Goal: Transaction & Acquisition: Obtain resource

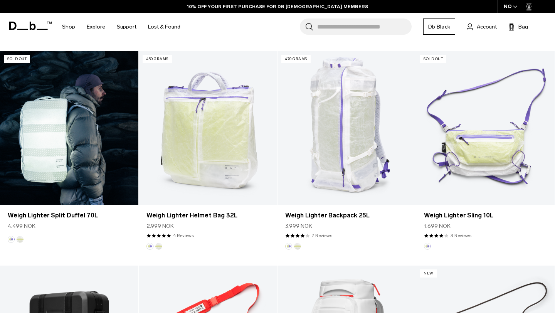
scroll to position [553, 0]
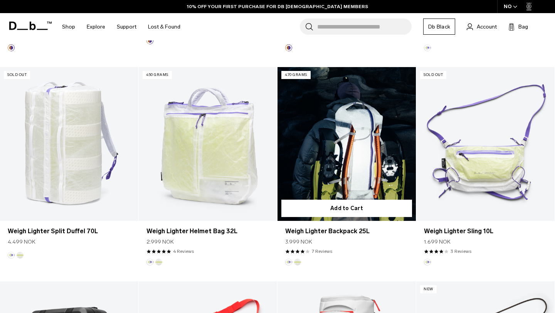
click at [351, 188] on link "Weigh Lighter Backpack 25L" at bounding box center [347, 144] width 138 height 154
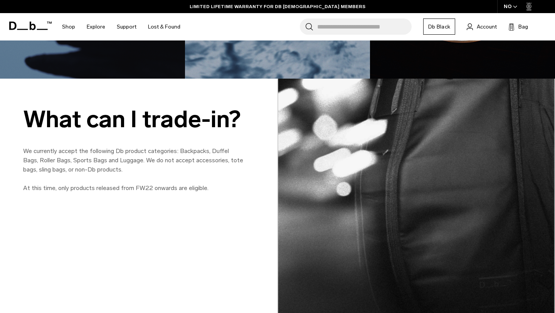
scroll to position [632, 0]
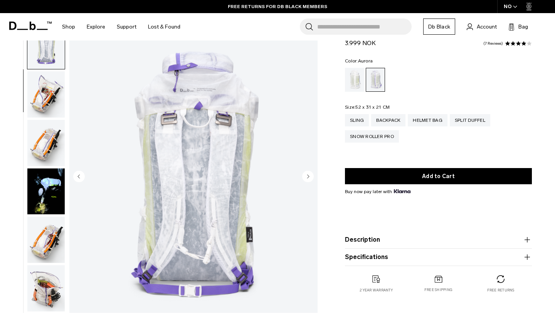
click at [307, 173] on circle "Next slide" at bounding box center [308, 177] width 12 height 12
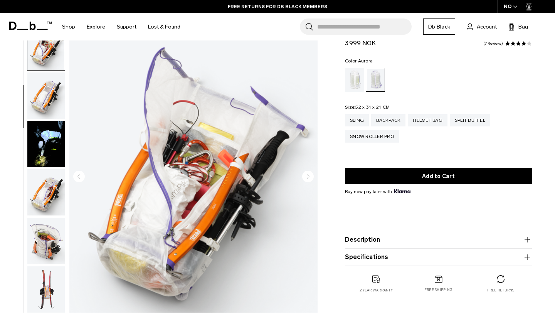
scroll to position [194, 0]
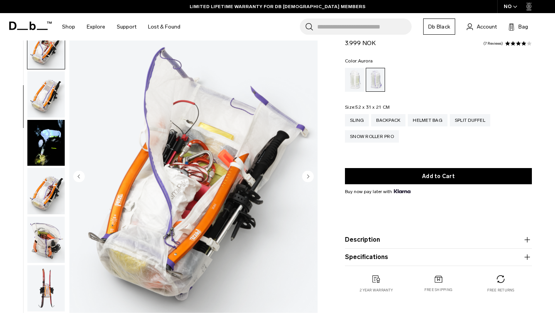
click at [307, 173] on circle "Next slide" at bounding box center [308, 177] width 12 height 12
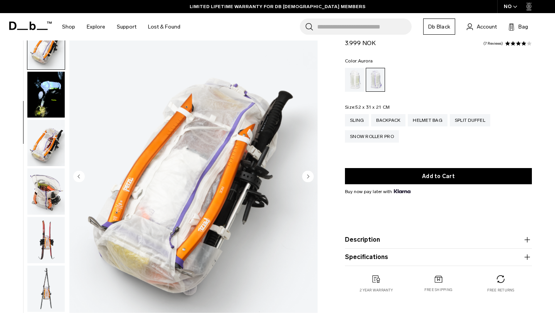
scroll to position [243, 0]
click at [307, 173] on circle "Next slide" at bounding box center [308, 177] width 12 height 12
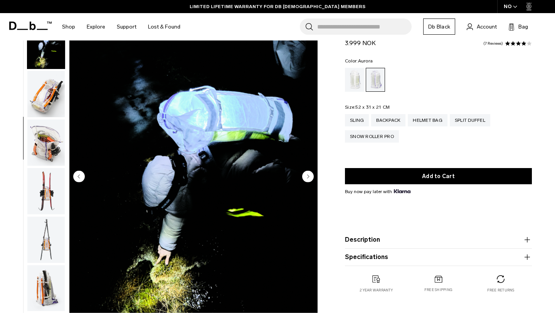
click at [307, 173] on circle "Next slide" at bounding box center [308, 177] width 12 height 12
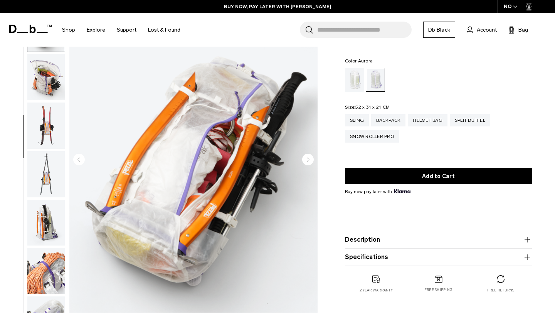
scroll to position [40, 0]
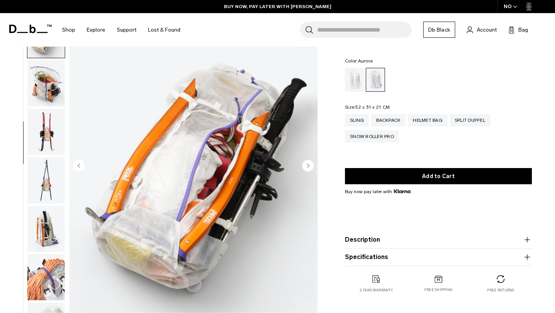
click at [307, 164] on circle "Next slide" at bounding box center [308, 166] width 12 height 12
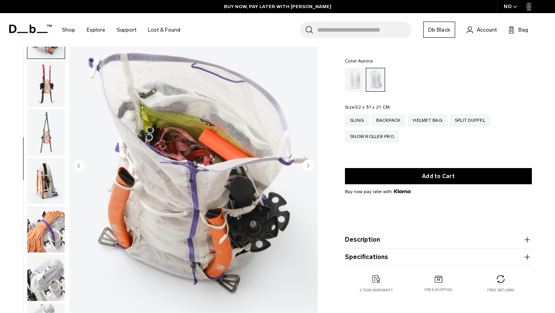
scroll to position [388, 0]
click at [307, 164] on circle "Next slide" at bounding box center [308, 166] width 12 height 12
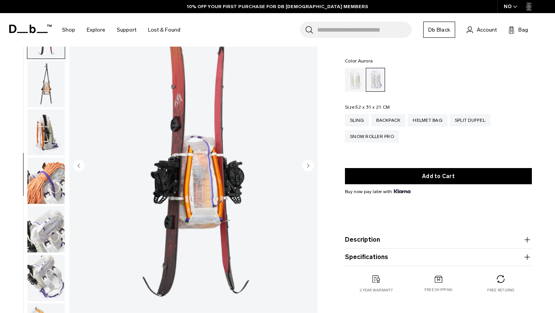
scroll to position [437, 0]
click at [307, 164] on circle "Next slide" at bounding box center [308, 166] width 12 height 12
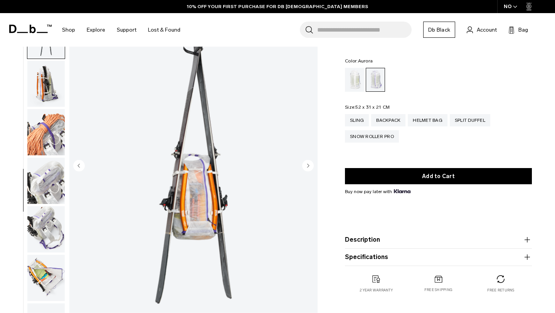
scroll to position [485, 0]
click at [307, 164] on circle "Next slide" at bounding box center [308, 166] width 12 height 12
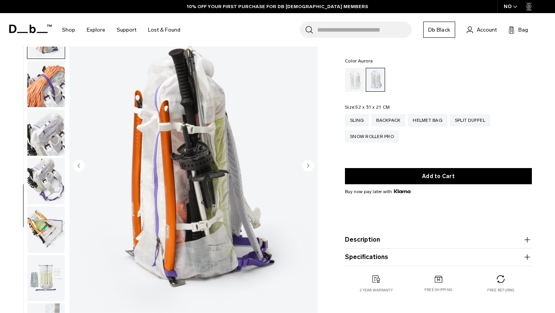
scroll to position [534, 0]
click at [307, 164] on circle "Next slide" at bounding box center [308, 166] width 12 height 12
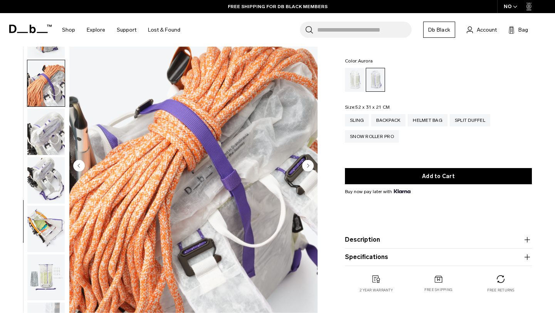
scroll to position [561, 0]
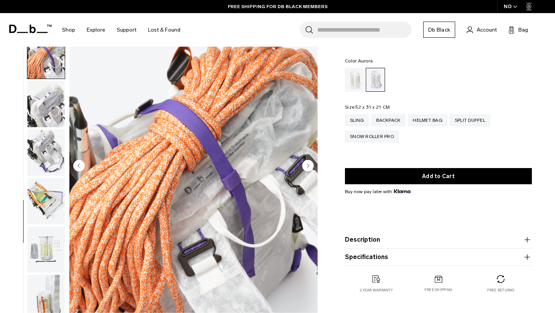
click at [307, 164] on circle "Next slide" at bounding box center [308, 166] width 12 height 12
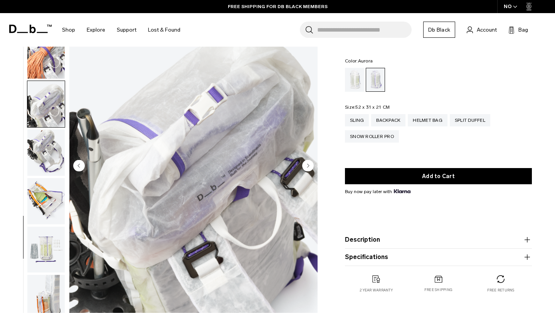
click at [307, 164] on circle "Next slide" at bounding box center [308, 166] width 12 height 12
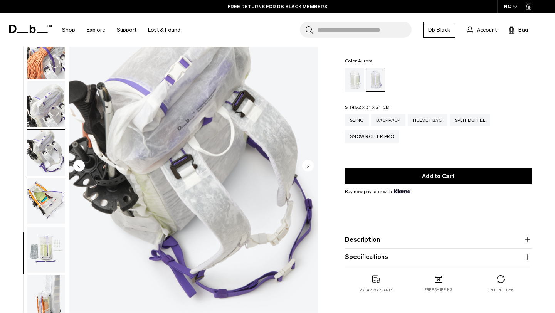
click at [307, 164] on circle "Next slide" at bounding box center [308, 166] width 12 height 12
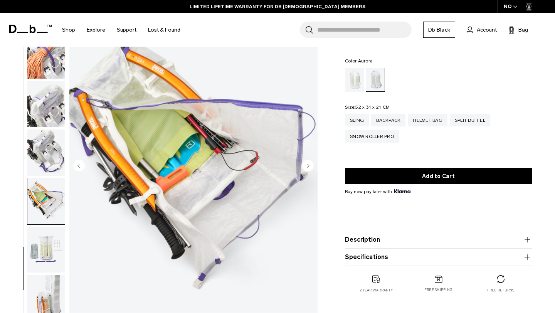
click at [307, 164] on circle "Next slide" at bounding box center [308, 166] width 12 height 12
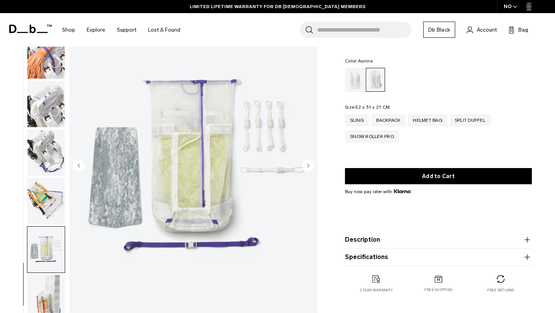
click at [84, 168] on icon "Previous slide" at bounding box center [79, 166] width 12 height 12
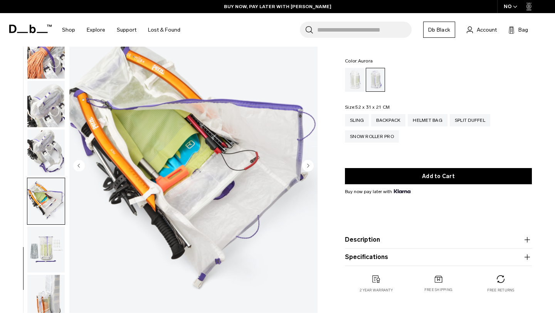
click at [84, 168] on icon "Previous slide" at bounding box center [79, 166] width 12 height 12
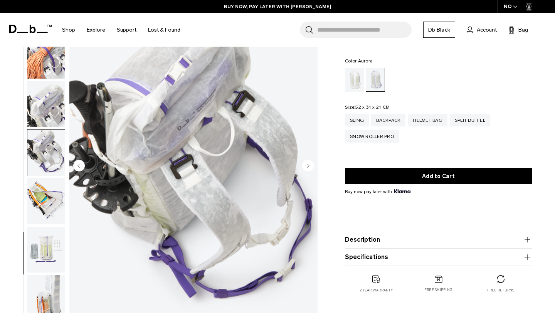
click at [84, 168] on icon "Previous slide" at bounding box center [79, 166] width 12 height 12
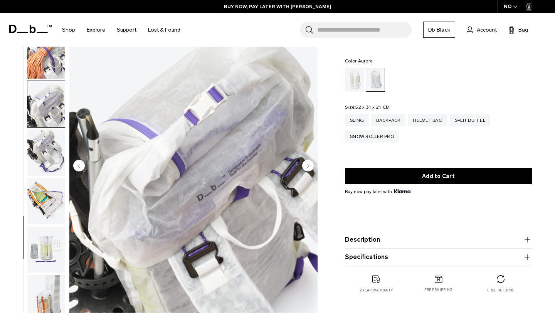
click at [84, 168] on icon "Previous slide" at bounding box center [79, 166] width 12 height 12
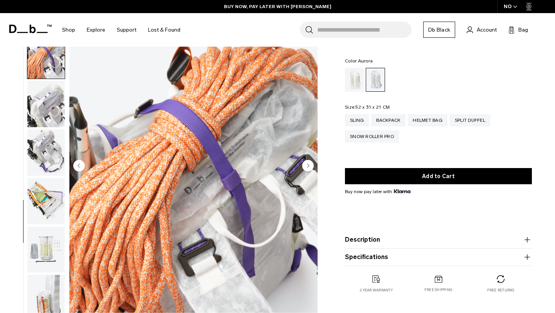
click at [84, 168] on icon "Previous slide" at bounding box center [79, 166] width 12 height 12
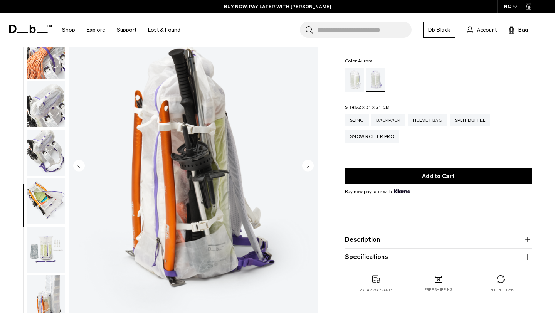
scroll to position [534, 0]
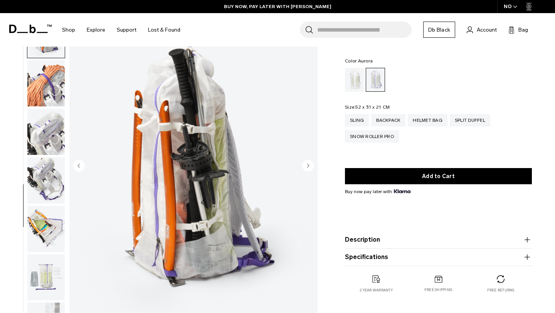
click at [308, 165] on icon "Next slide" at bounding box center [309, 165] width 2 height 3
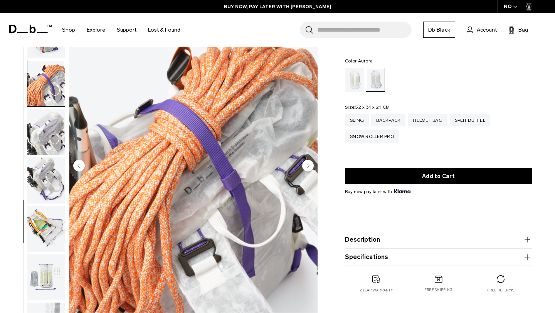
scroll to position [561, 0]
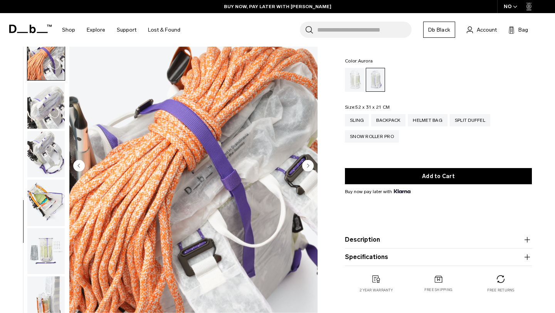
click at [308, 165] on icon "Next slide" at bounding box center [309, 165] width 2 height 3
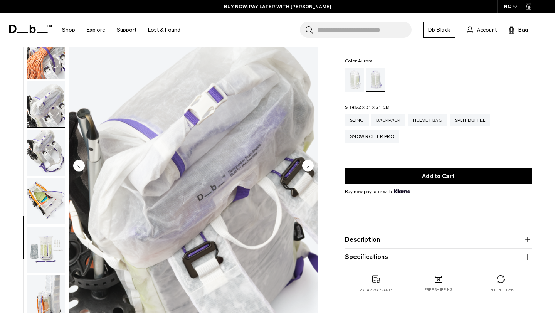
click at [308, 165] on icon "Next slide" at bounding box center [309, 165] width 2 height 3
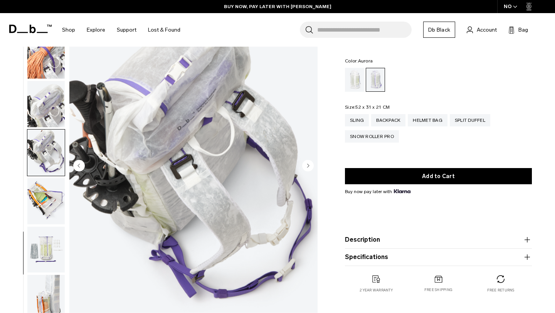
click at [308, 165] on icon "Next slide" at bounding box center [309, 165] width 2 height 3
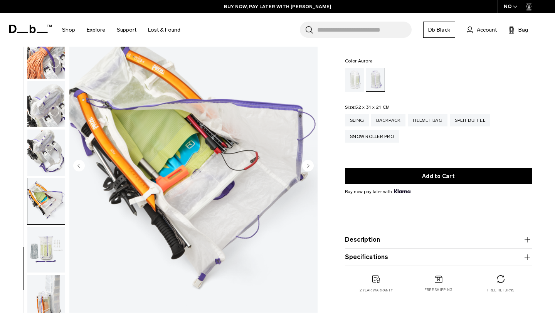
click at [308, 165] on icon "Next slide" at bounding box center [309, 165] width 2 height 3
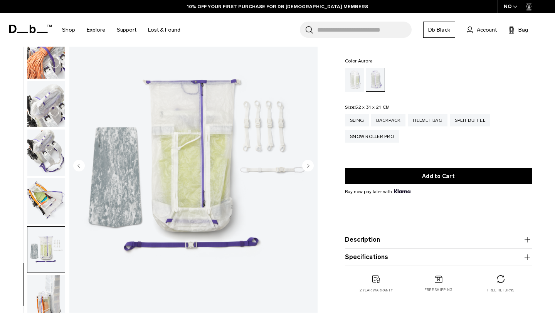
click at [308, 165] on icon "Next slide" at bounding box center [309, 165] width 2 height 3
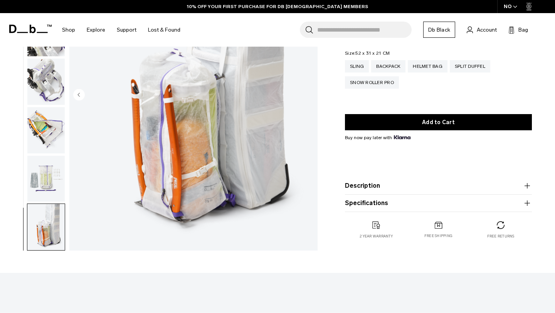
scroll to position [54, 0]
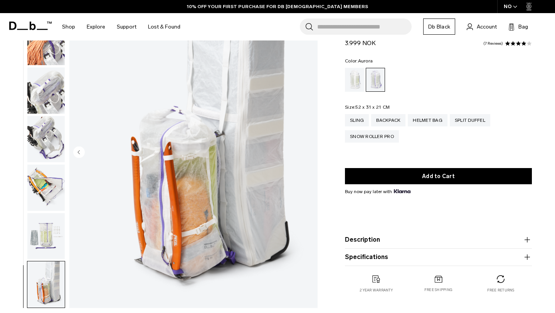
click at [40, 242] on img "button" at bounding box center [45, 236] width 37 height 46
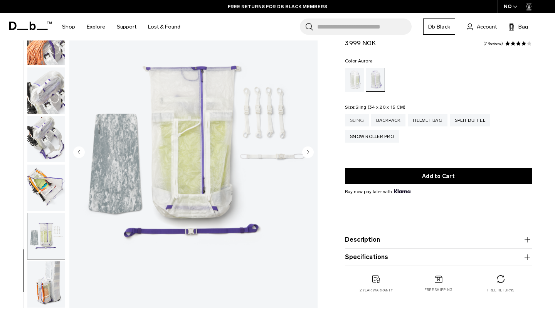
click at [363, 120] on div "Sling" at bounding box center [357, 120] width 24 height 12
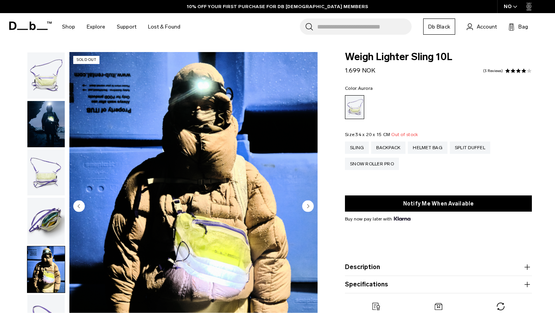
click at [50, 295] on img "button" at bounding box center [45, 318] width 37 height 46
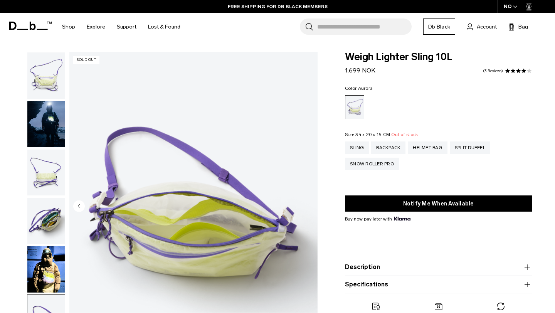
scroll to position [54, 0]
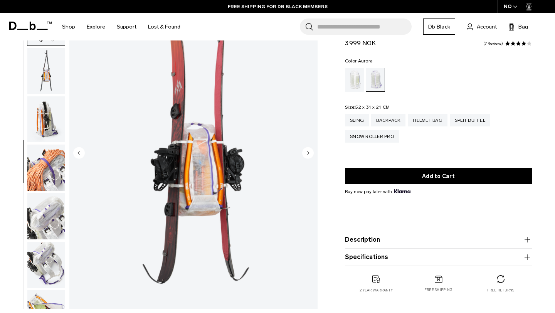
click at [42, 224] on img "button" at bounding box center [45, 216] width 37 height 46
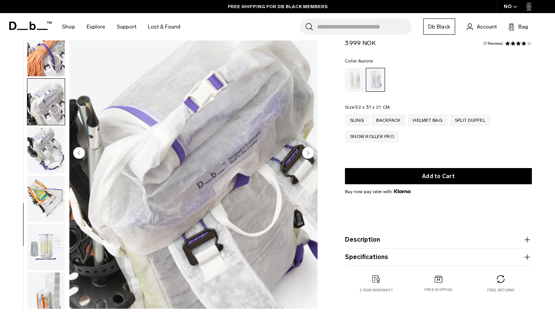
scroll to position [561, 0]
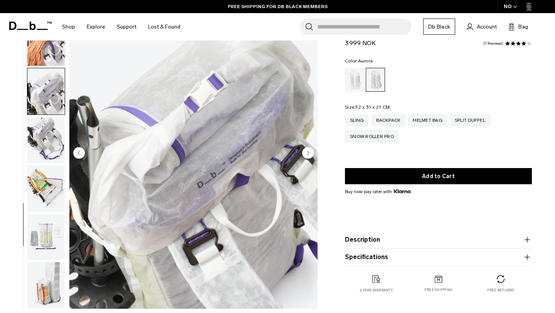
click at [49, 244] on img "button" at bounding box center [45, 237] width 37 height 46
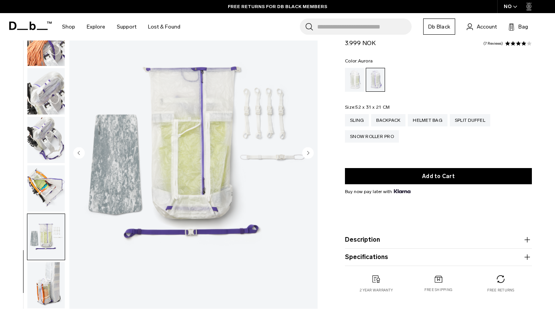
click at [55, 177] on img "button" at bounding box center [45, 188] width 37 height 46
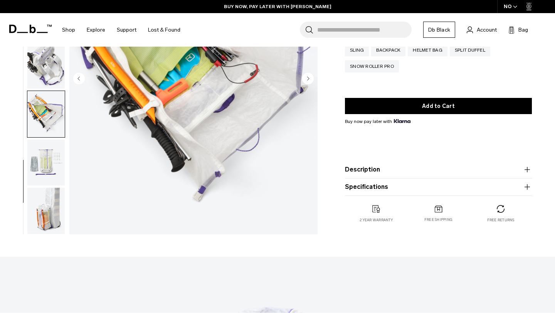
scroll to position [128, 0]
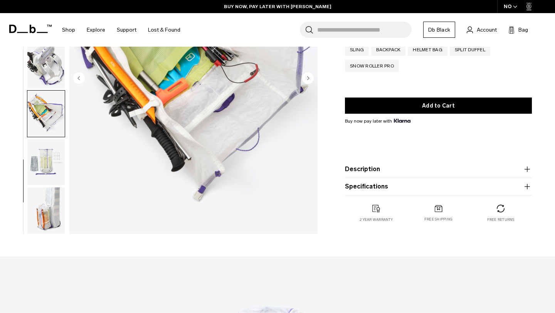
click at [420, 175] on product-accordion "Description Crafted from translucent ALUULA Graflyte™ with an unparalleled stre…" at bounding box center [438, 169] width 187 height 17
click at [420, 172] on button "Description" at bounding box center [438, 169] width 187 height 9
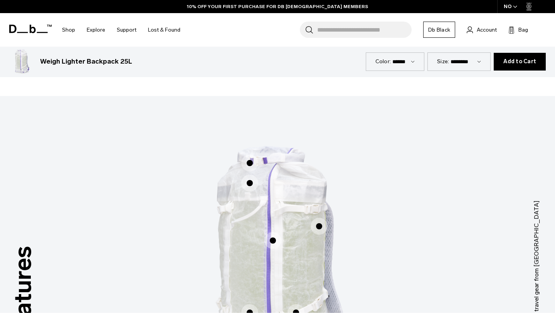
scroll to position [372, 0]
click at [252, 157] on span "1 / 3" at bounding box center [249, 160] width 17 height 17
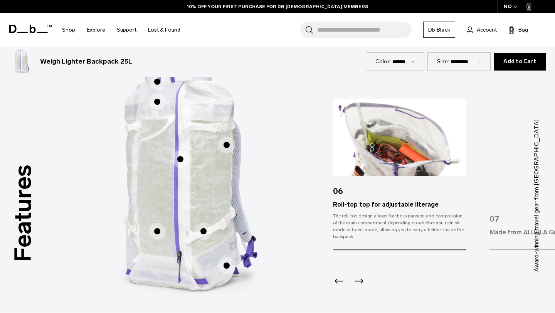
scroll to position [449, 0]
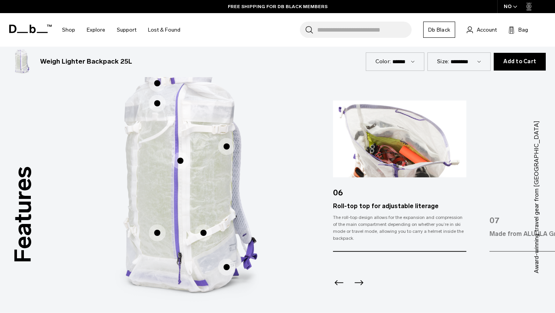
click at [152, 104] on span "1 / 3" at bounding box center [157, 103] width 17 height 17
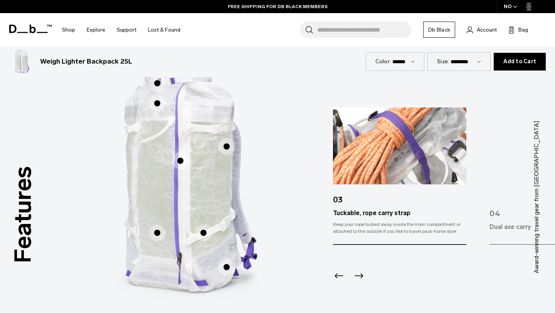
click at [185, 160] on span "1 / 3" at bounding box center [180, 160] width 17 height 17
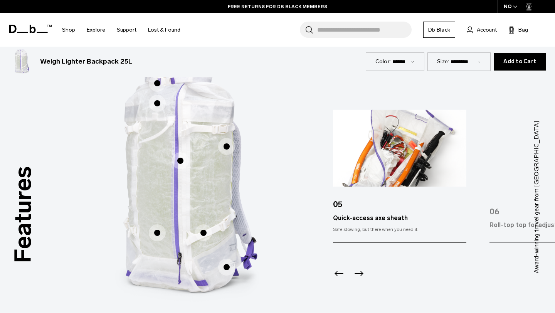
click at [221, 150] on span "1 / 3" at bounding box center [226, 146] width 17 height 17
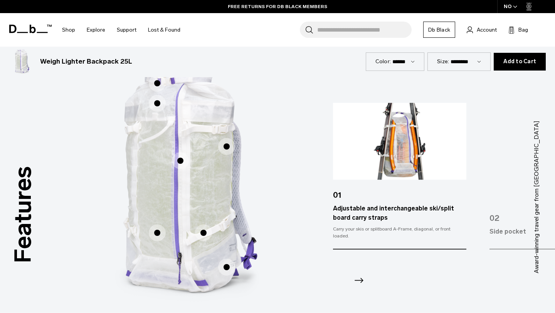
click at [187, 158] on span "1 / 3" at bounding box center [180, 160] width 17 height 17
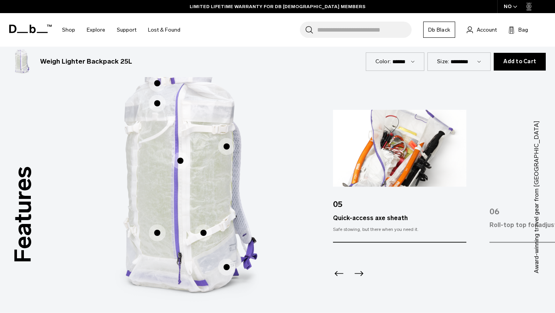
click at [221, 151] on span "1 / 3" at bounding box center [226, 146] width 17 height 17
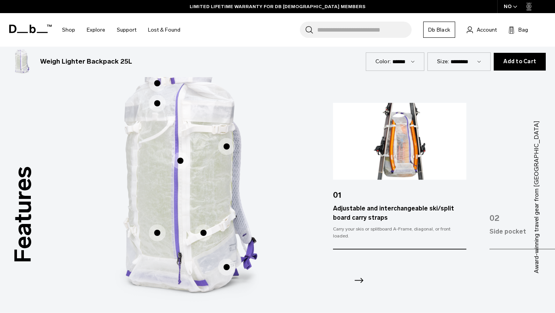
click at [161, 228] on span "1 / 3" at bounding box center [157, 232] width 17 height 17
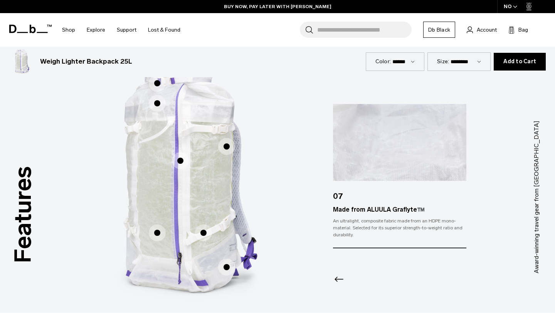
click at [201, 231] on span "1 / 3" at bounding box center [203, 232] width 17 height 17
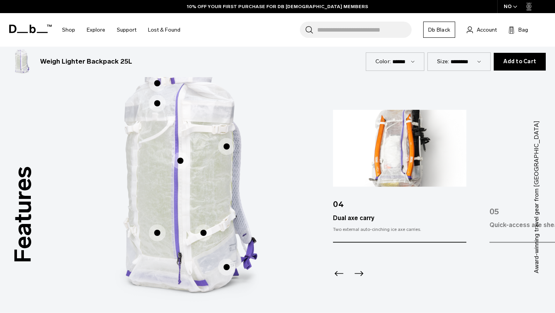
click at [228, 265] on span "1 / 3" at bounding box center [226, 267] width 17 height 17
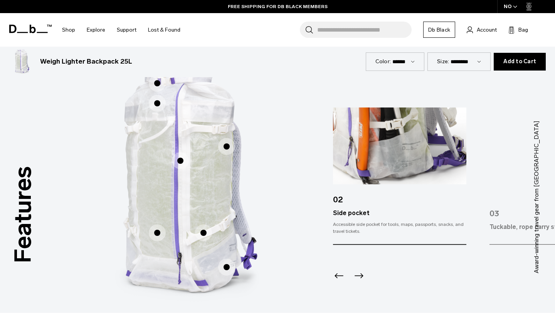
click at [358, 277] on icon "Next slide" at bounding box center [359, 275] width 9 height 5
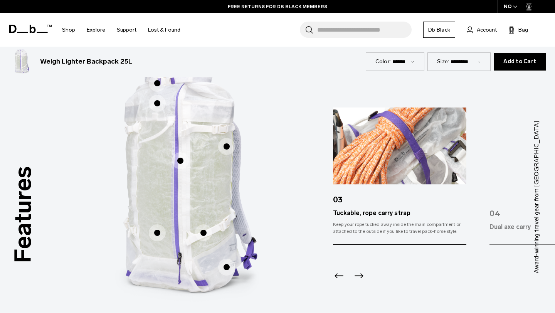
click at [358, 277] on icon "Next slide" at bounding box center [359, 275] width 9 height 5
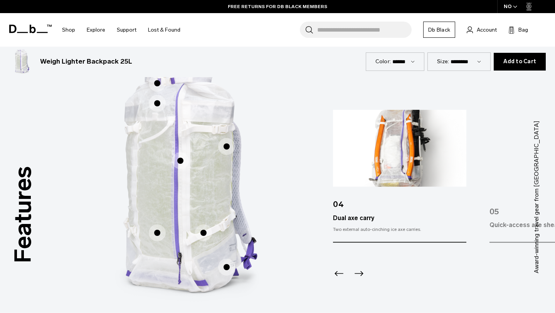
click at [358, 277] on icon "Next slide" at bounding box center [359, 274] width 12 height 12
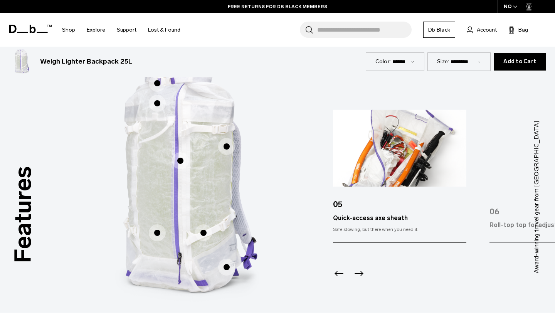
click at [358, 277] on icon "Next slide" at bounding box center [359, 274] width 12 height 12
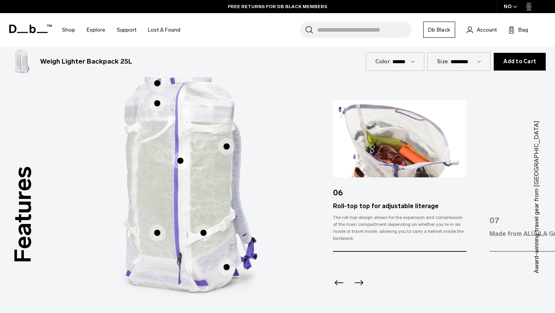
click at [358, 277] on div at bounding box center [399, 273] width 133 height 42
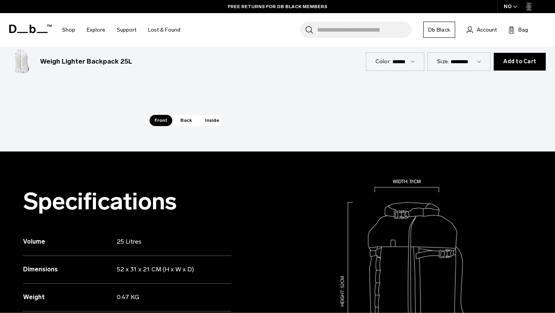
scroll to position [676, 0]
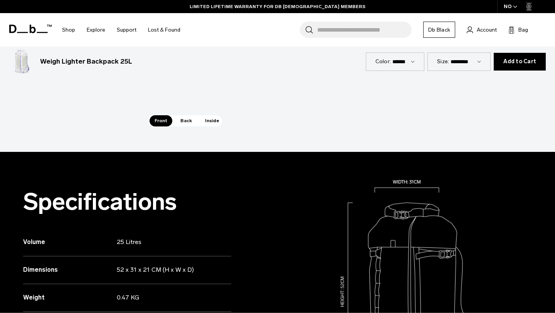
click at [181, 119] on span "Back" at bounding box center [186, 120] width 22 height 11
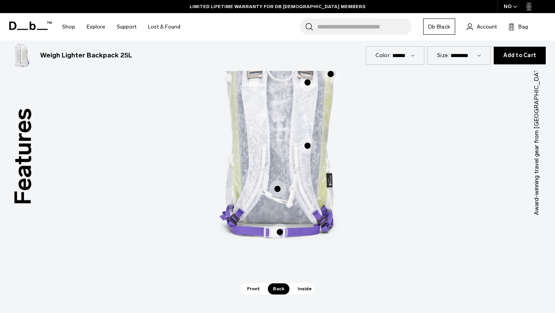
scroll to position [502, 0]
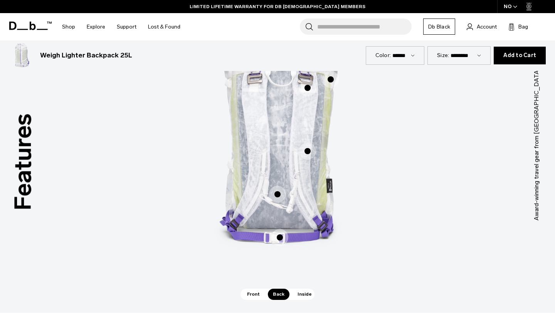
click at [301, 292] on span "Inside" at bounding box center [305, 294] width 24 height 11
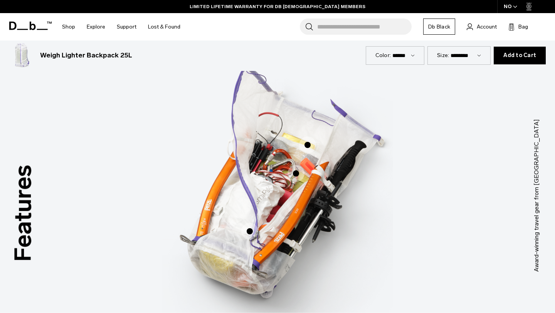
scroll to position [448, 0]
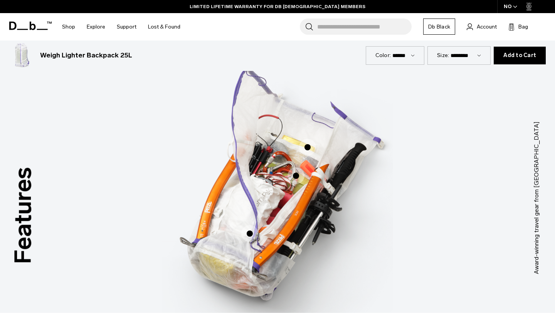
click at [248, 234] on span "3 / 3" at bounding box center [249, 233] width 17 height 17
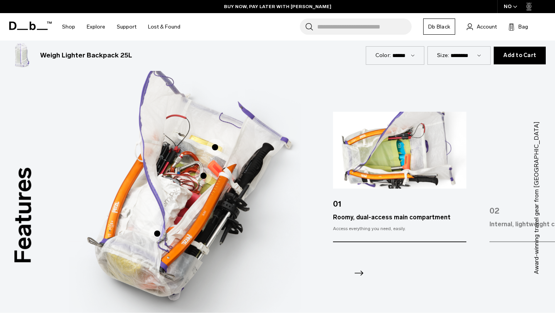
click at [203, 178] on span "3 / 3" at bounding box center [203, 175] width 17 height 17
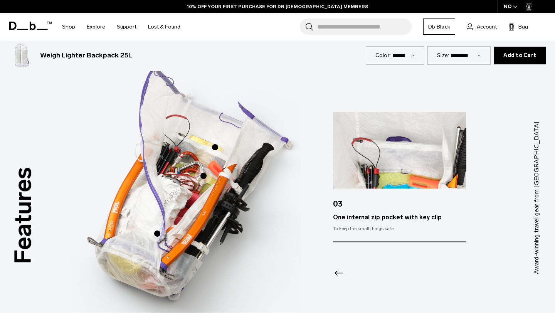
click at [210, 150] on span "3 / 3" at bounding box center [215, 147] width 17 height 17
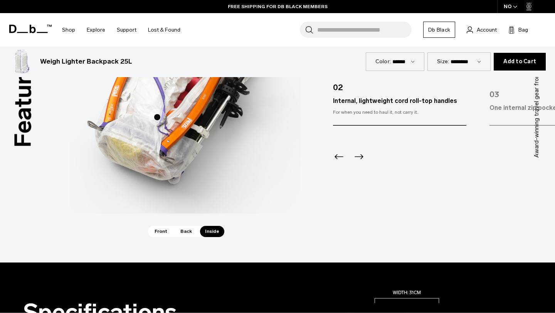
scroll to position [566, 0]
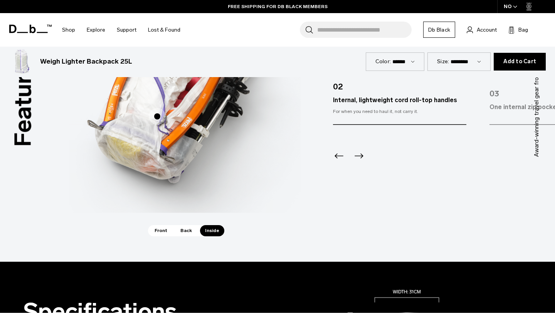
click at [358, 159] on icon "Next slide" at bounding box center [359, 156] width 12 height 12
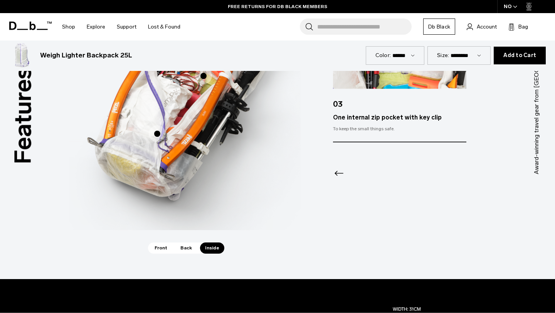
scroll to position [549, 0]
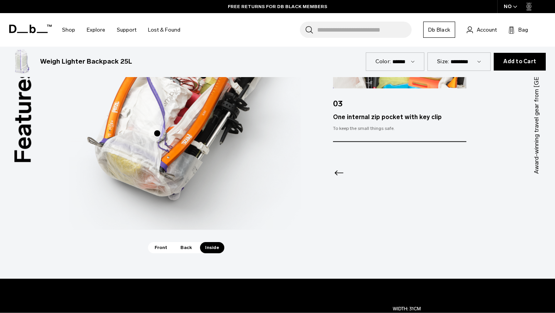
click at [191, 248] on span "Back" at bounding box center [186, 247] width 22 height 11
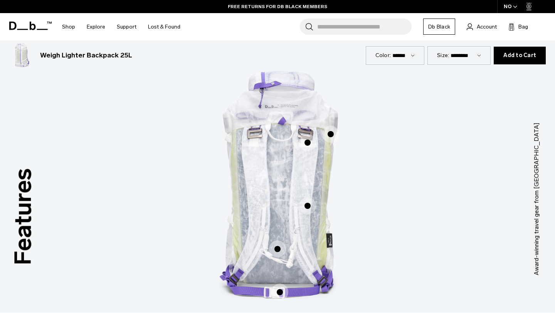
scroll to position [448, 0]
click at [277, 251] on span "2 / 3" at bounding box center [277, 248] width 17 height 17
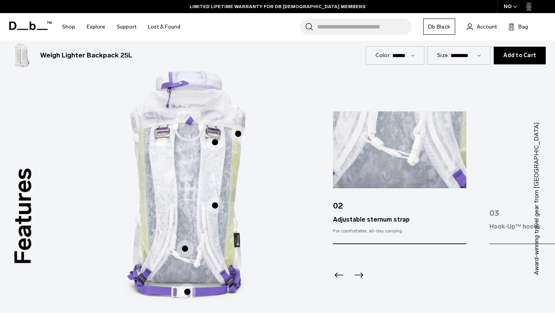
click at [188, 294] on span "2 / 3" at bounding box center [187, 291] width 17 height 17
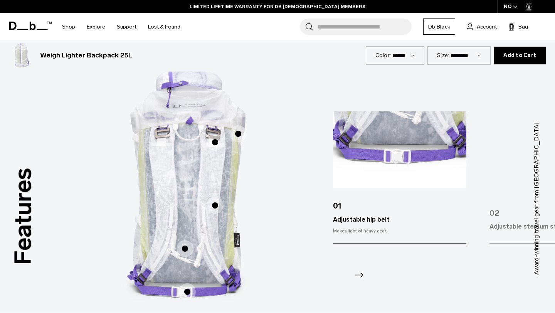
click at [217, 204] on span "2 / 3" at bounding box center [215, 205] width 17 height 17
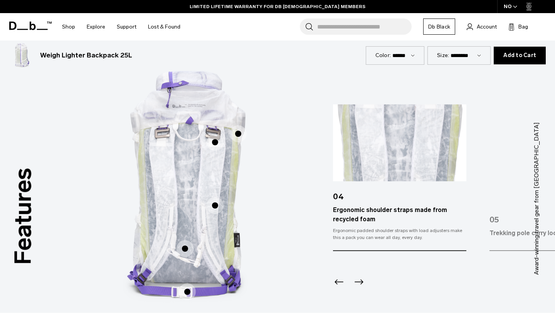
click at [216, 140] on span "2 / 3" at bounding box center [215, 142] width 17 height 17
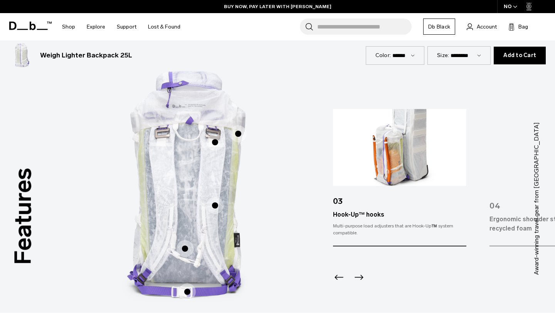
click at [238, 133] on span "2 / 3" at bounding box center [238, 133] width 17 height 17
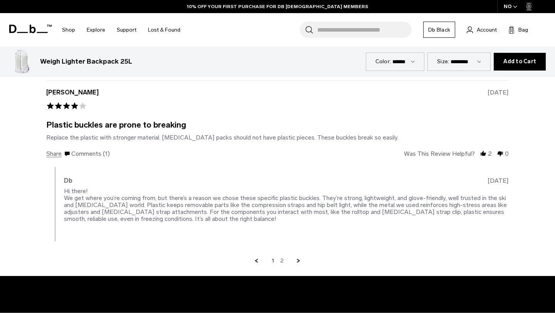
scroll to position [1825, 0]
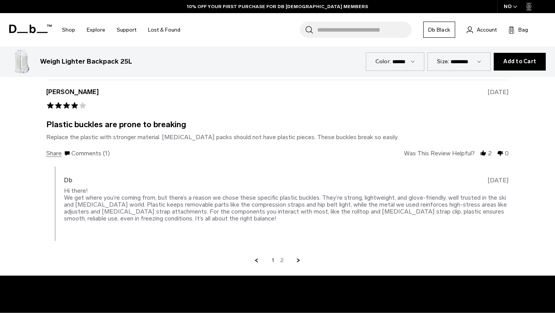
click at [282, 259] on link "2" at bounding box center [281, 260] width 3 height 7
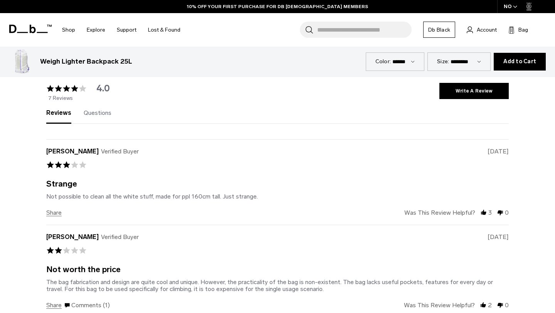
scroll to position [1389, 0]
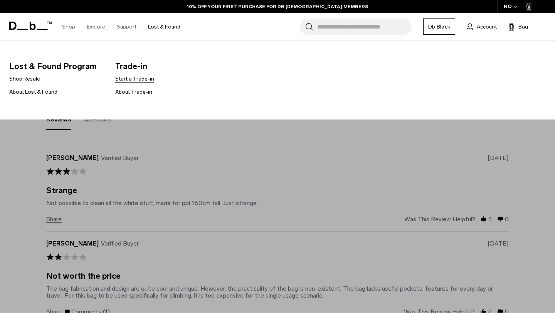
click at [123, 78] on link "Start a Trade-in" at bounding box center [134, 79] width 39 height 8
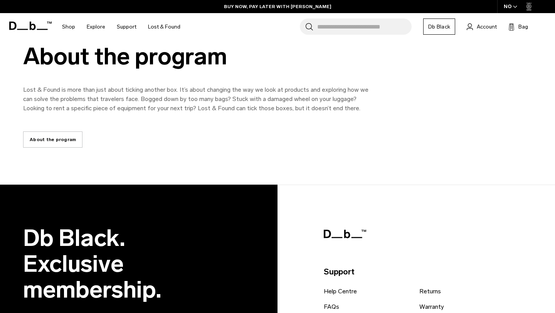
scroll to position [1361, 0]
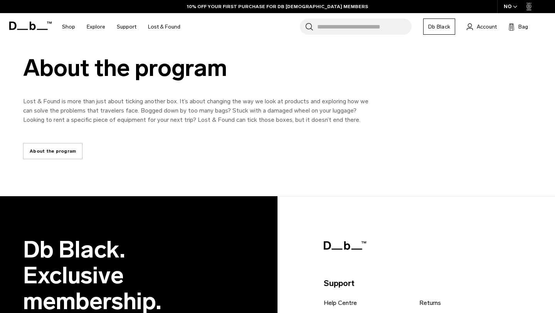
click at [46, 148] on link "About the program" at bounding box center [52, 151] width 59 height 16
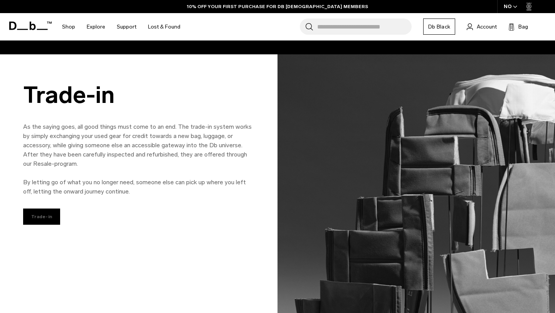
click at [30, 217] on link "Trade-in" at bounding box center [41, 217] width 37 height 16
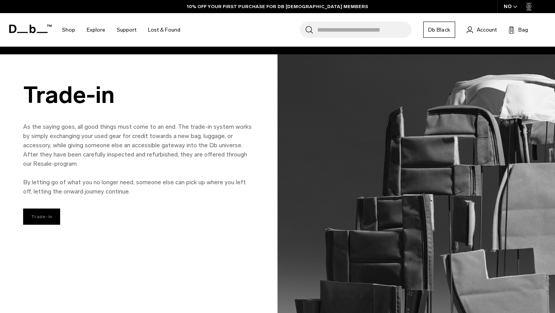
scroll to position [521, 0]
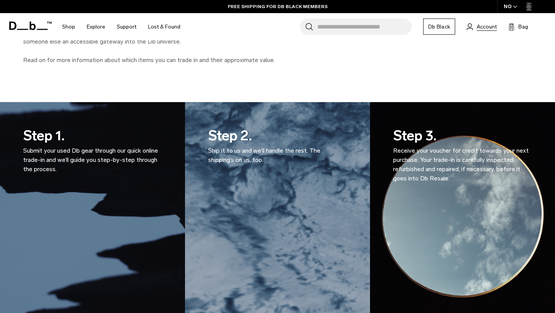
click at [480, 26] on span "Account" at bounding box center [487, 27] width 20 height 8
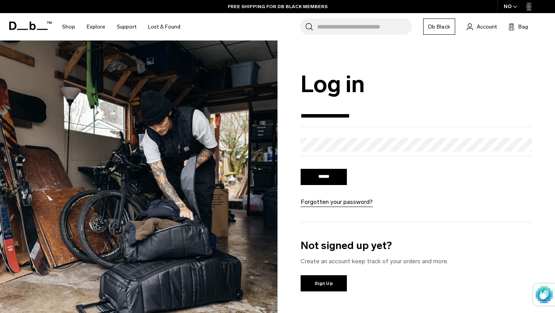
click at [328, 184] on input "******" at bounding box center [324, 177] width 46 height 16
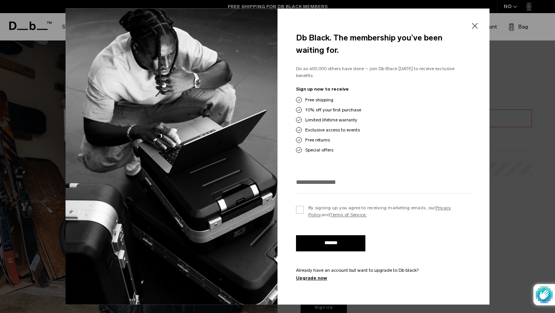
click at [414, 191] on form "By signing up you agree to receiving marketing emails, our Privacy Policy and T…" at bounding box center [383, 229] width 175 height 106
click at [415, 186] on div at bounding box center [383, 185] width 175 height 18
click at [415, 179] on input "email" at bounding box center [383, 182] width 175 height 13
click at [528, 101] on div at bounding box center [277, 156] width 555 height 313
click at [474, 28] on button "Close" at bounding box center [475, 26] width 10 height 16
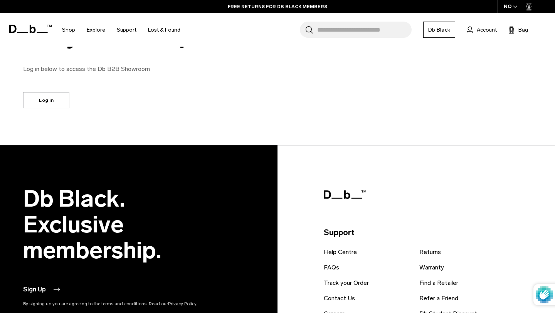
scroll to position [549, 0]
